Goal: Information Seeking & Learning: Learn about a topic

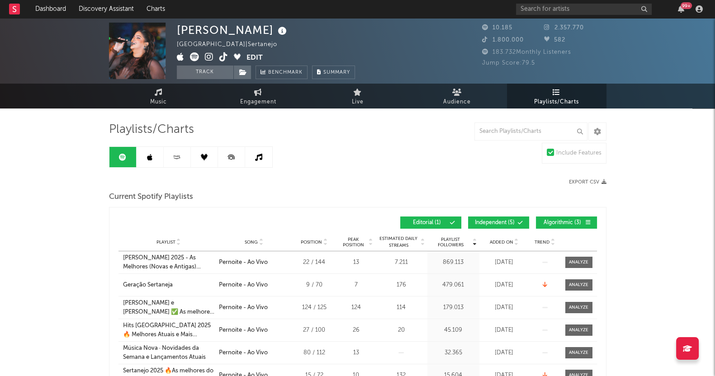
click at [158, 161] on link at bounding box center [150, 157] width 27 height 20
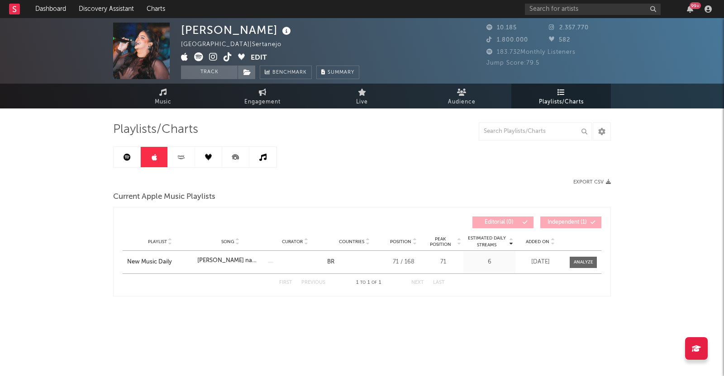
click at [186, 161] on link at bounding box center [181, 157] width 27 height 20
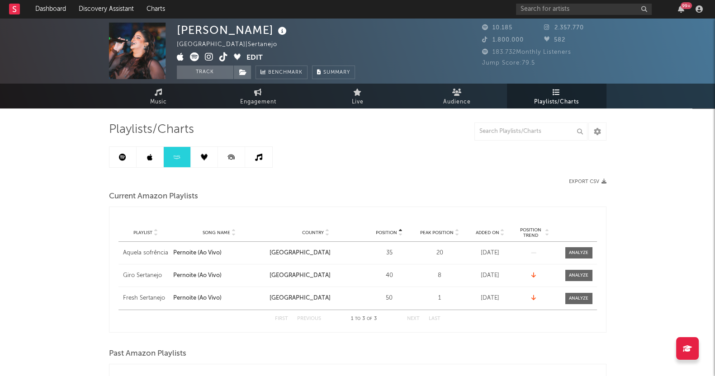
click at [207, 161] on link at bounding box center [204, 157] width 27 height 20
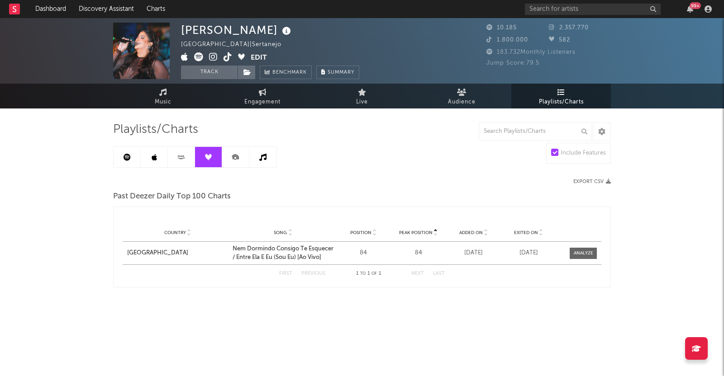
click at [244, 168] on div "Playlists/Charts Include Features Export CSV Past Deezer Daily Top 100 Charts P…" at bounding box center [362, 205] width 498 height 166
click at [253, 152] on link at bounding box center [262, 157] width 27 height 20
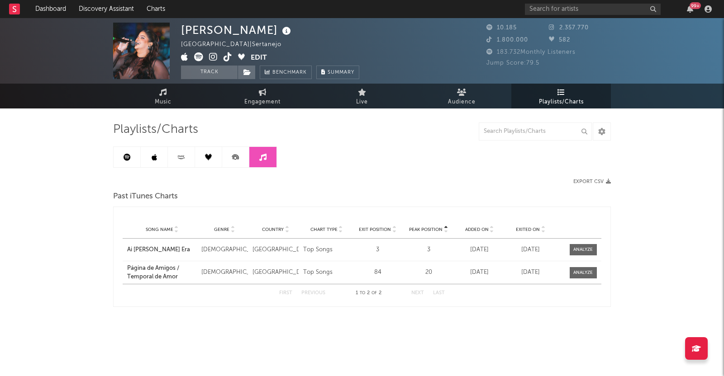
click at [288, 156] on div "Playlists/Charts Export CSV Past iTunes Charts Peak Position Song Name Genre Co…" at bounding box center [362, 214] width 498 height 185
click at [597, 9] on input "text" at bounding box center [593, 9] width 136 height 11
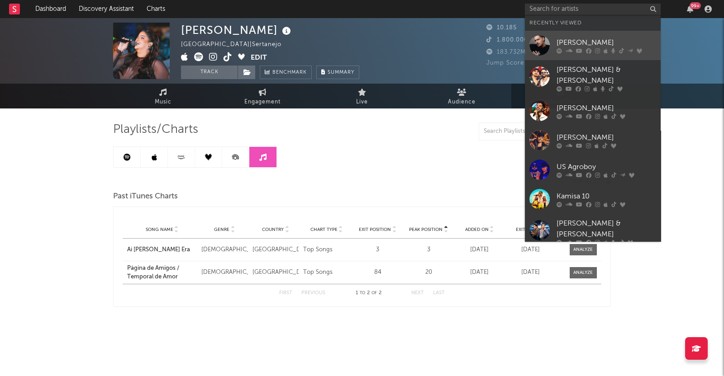
click at [590, 40] on div "PEDRO SAMPAIO" at bounding box center [606, 42] width 100 height 11
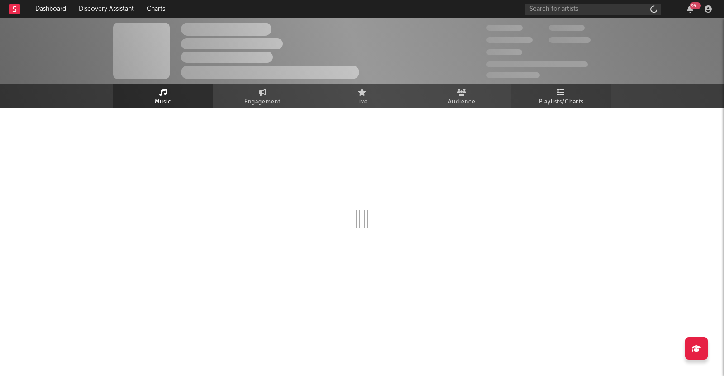
click at [572, 97] on span "Playlists/Charts" at bounding box center [561, 102] width 45 height 11
